Goal: Task Accomplishment & Management: Manage account settings

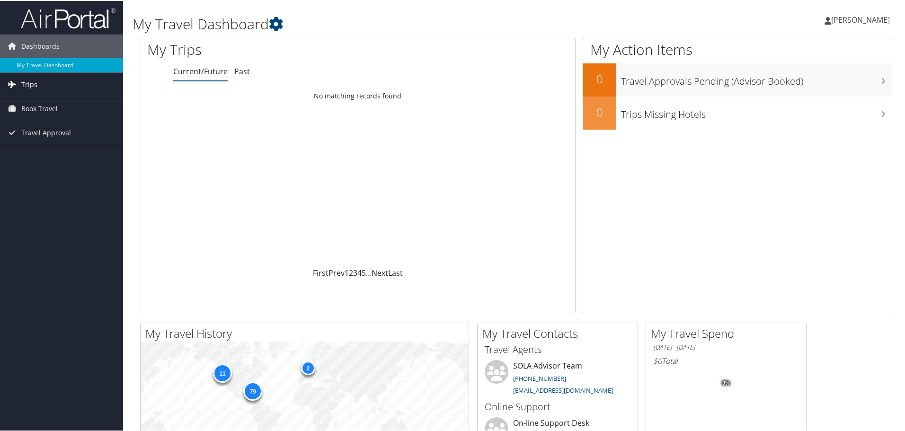
click at [42, 80] on link "Trips" at bounding box center [61, 84] width 123 height 24
click at [45, 152] on span "Book Travel" at bounding box center [39, 151] width 36 height 24
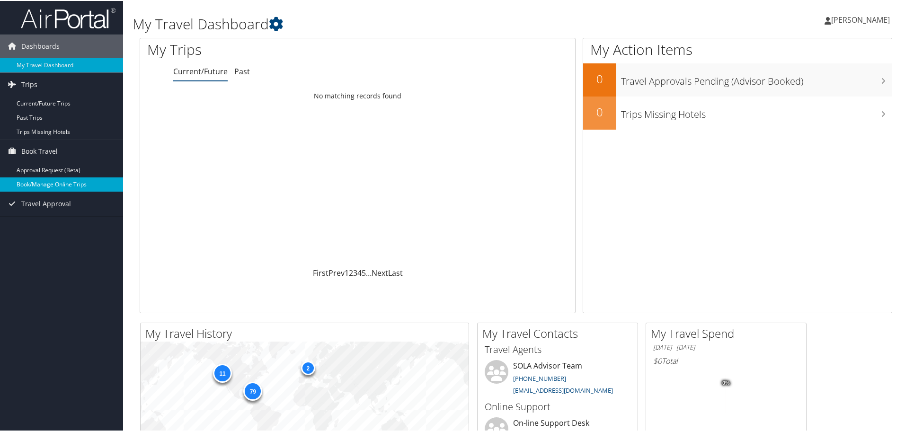
click at [57, 181] on link "Book/Manage Online Trips" at bounding box center [61, 183] width 123 height 14
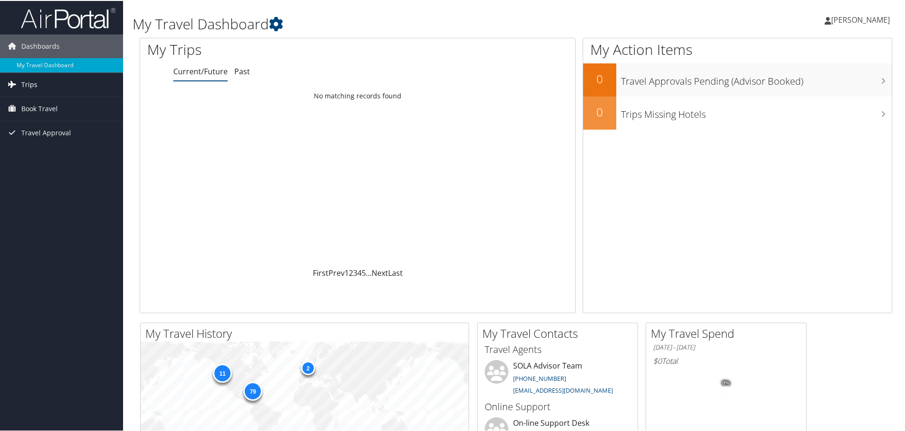
click at [67, 76] on link "Trips" at bounding box center [61, 84] width 123 height 24
click at [63, 148] on link "Book Travel" at bounding box center [61, 151] width 123 height 24
click at [52, 105] on link "Current/Future Trips" at bounding box center [61, 103] width 123 height 14
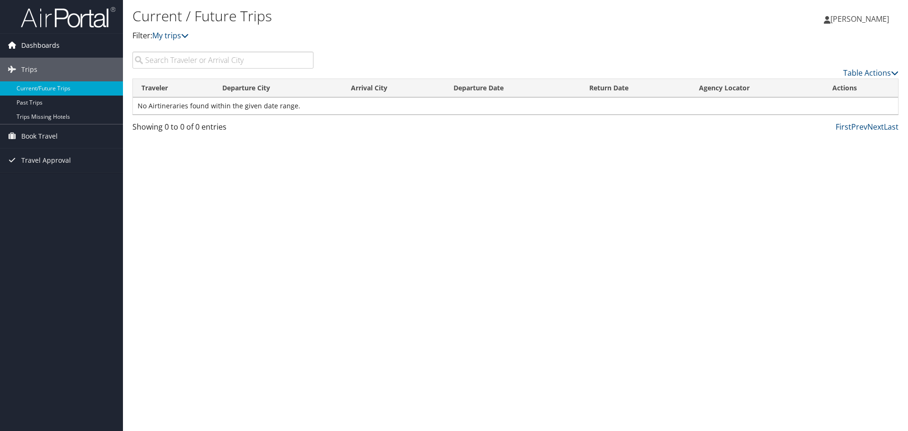
click at [40, 40] on span "Dashboards" at bounding box center [40, 46] width 38 height 24
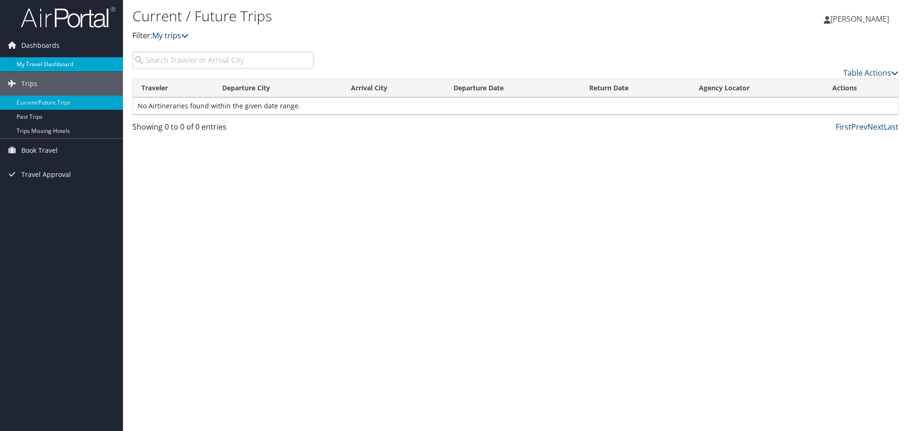
click at [48, 68] on link "My Travel Dashboard" at bounding box center [61, 64] width 123 height 14
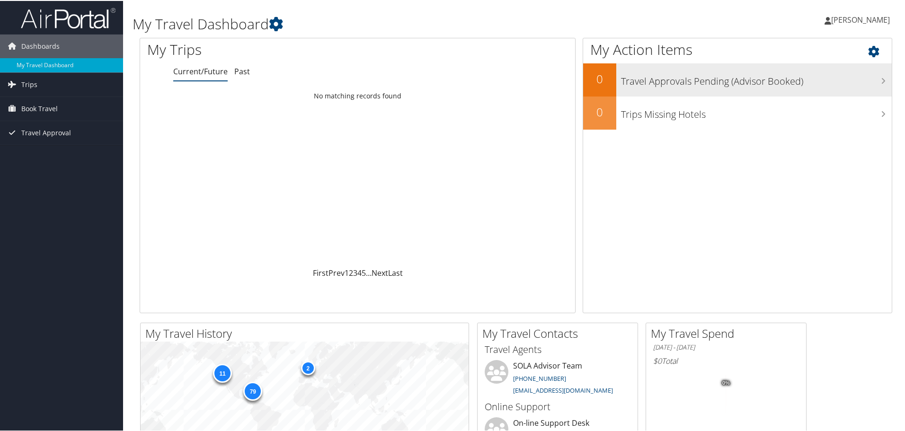
click at [757, 82] on h3 "Travel Approvals Pending (Advisor Booked)" at bounding box center [756, 78] width 271 height 18
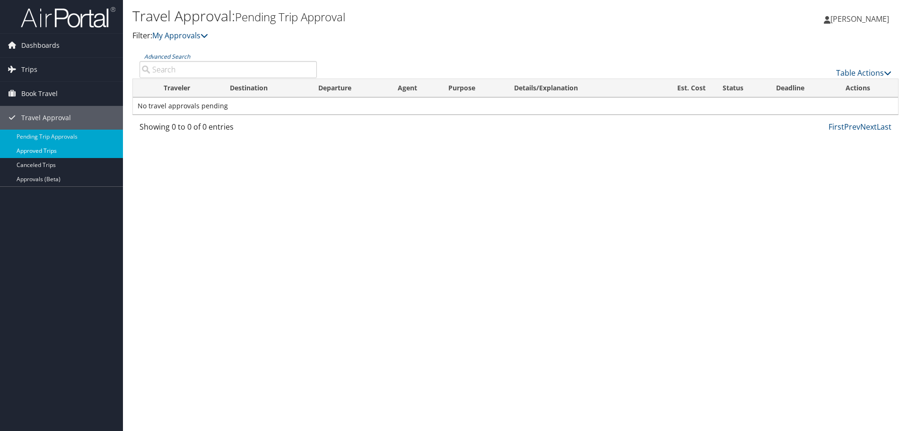
click at [68, 146] on link "Approved Trips" at bounding box center [61, 151] width 123 height 14
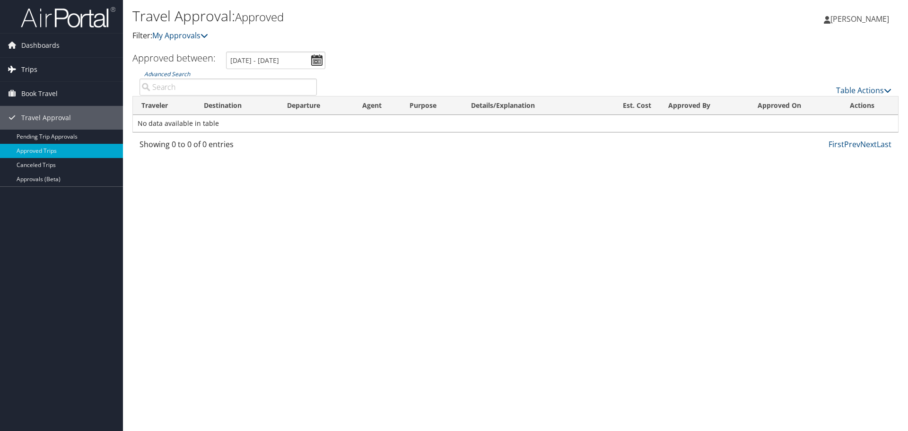
click at [60, 68] on link "Trips" at bounding box center [61, 70] width 123 height 24
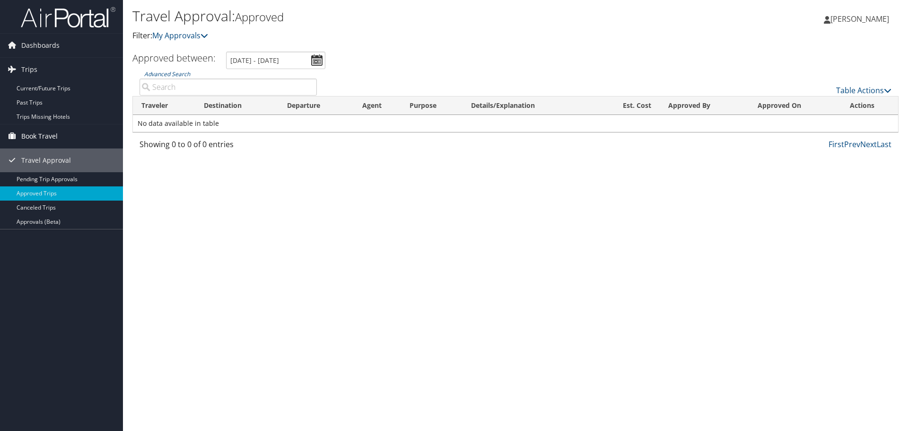
click at [66, 135] on link "Book Travel" at bounding box center [61, 136] width 123 height 24
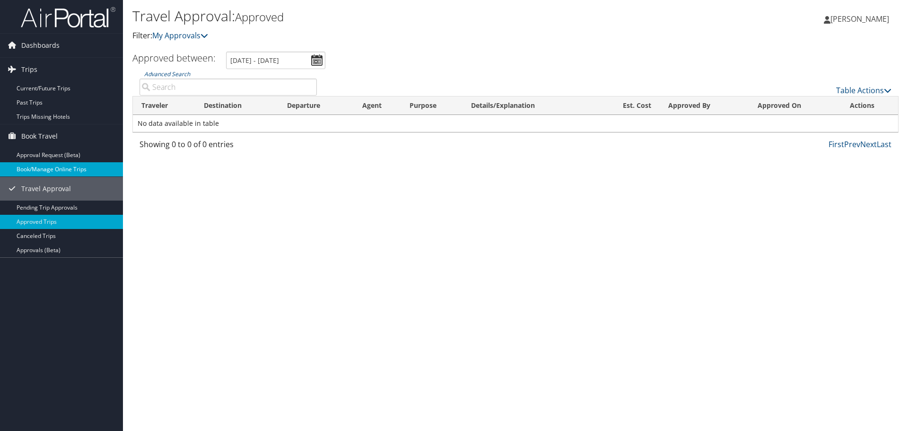
click at [53, 169] on link "Book/Manage Online Trips" at bounding box center [61, 169] width 123 height 14
